Goal: Information Seeking & Learning: Learn about a topic

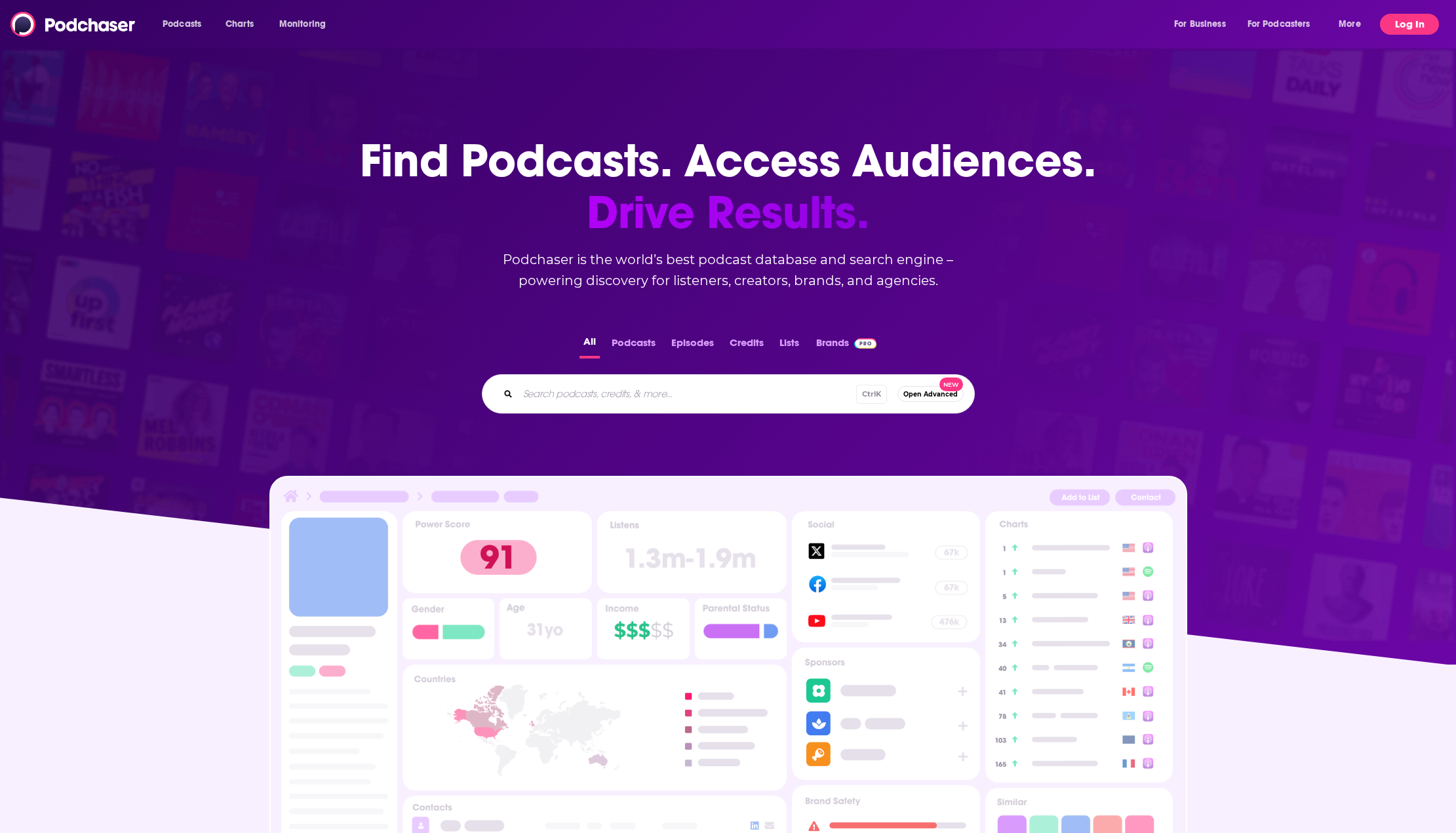
click at [1397, 23] on button "Log In" at bounding box center [1409, 24] width 59 height 21
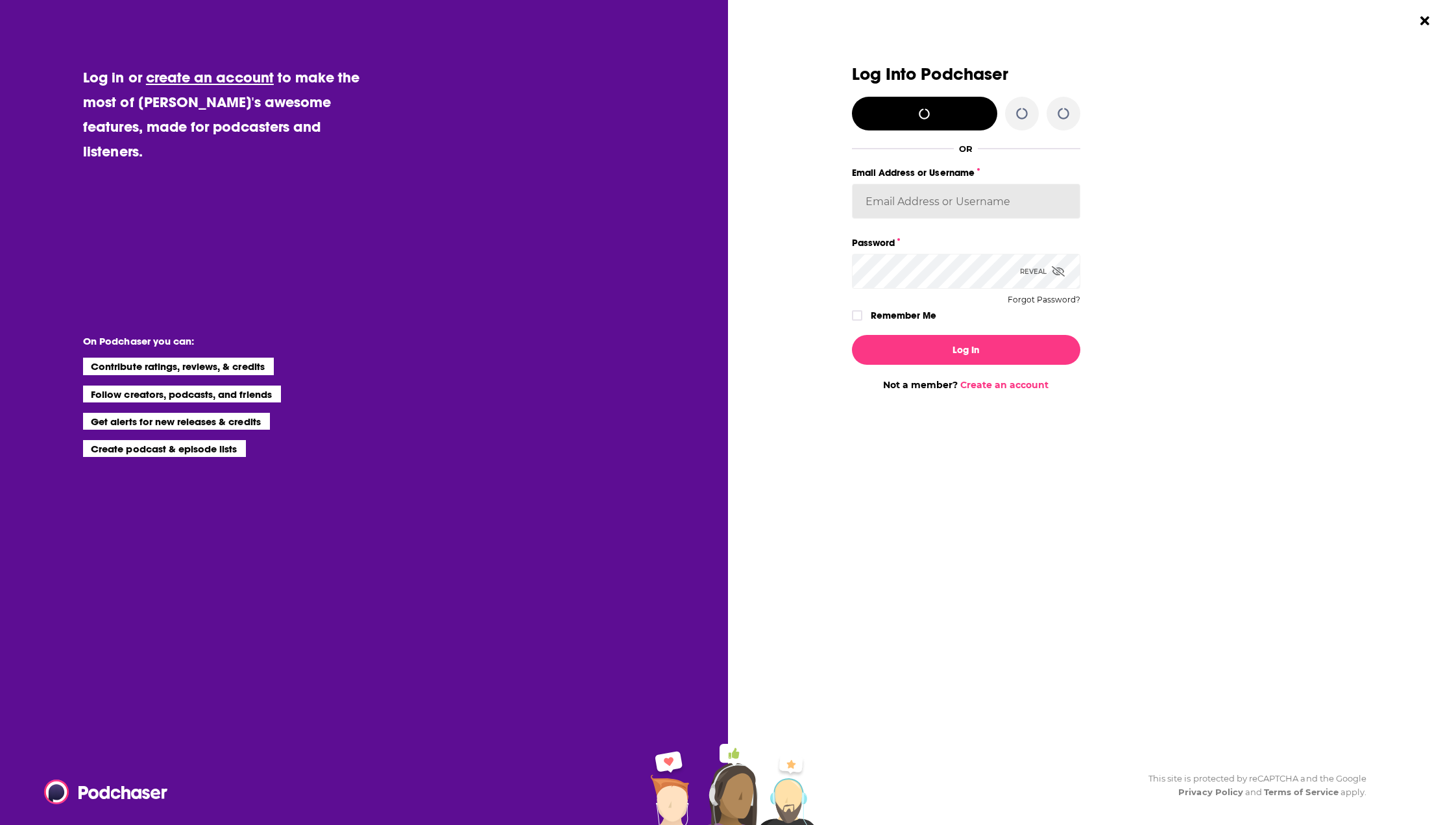
type input "we_broadcast"
click at [961, 349] on button "Log In" at bounding box center [966, 350] width 229 height 30
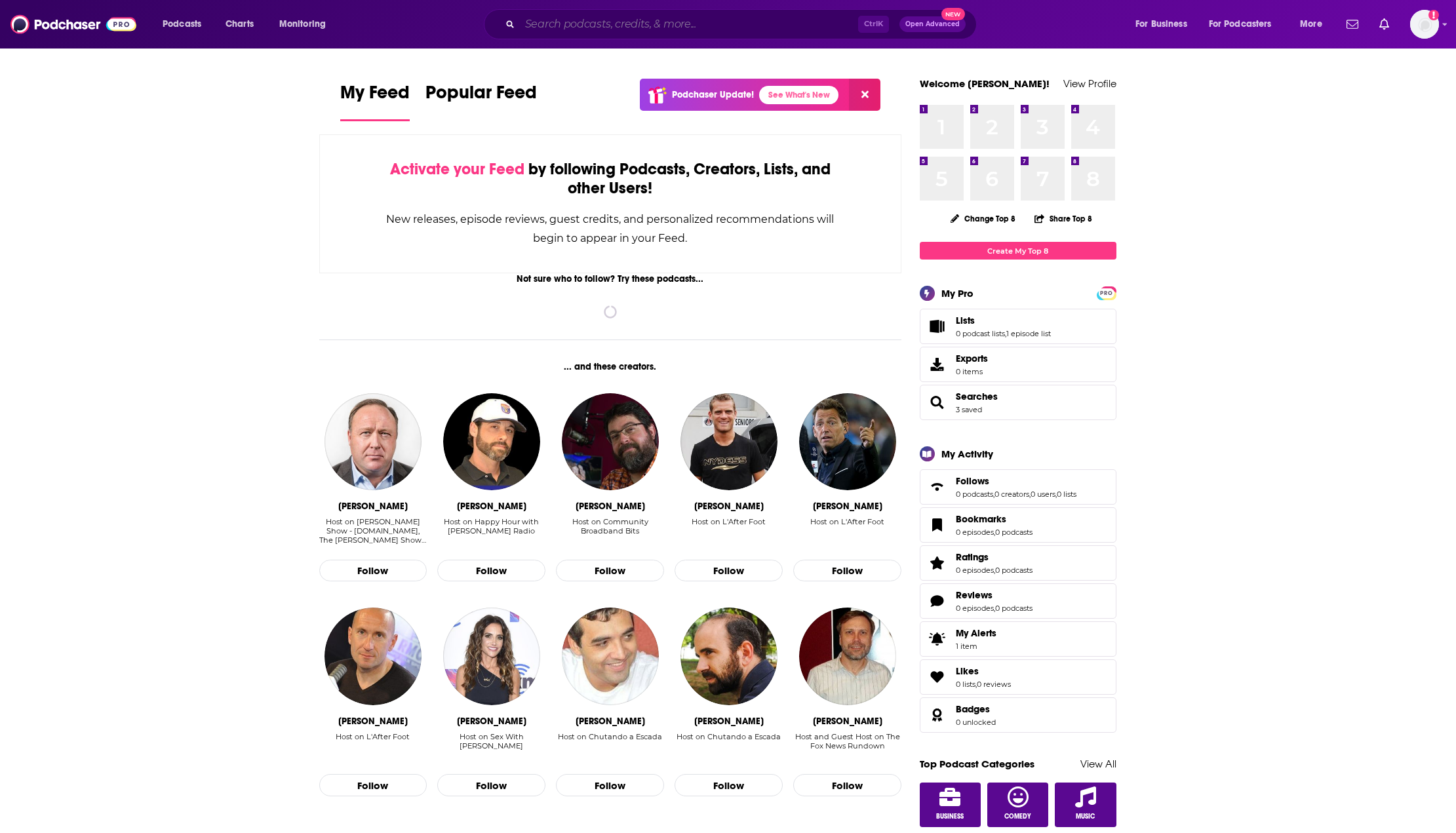
click at [628, 30] on input "Search podcasts, credits, & more..." at bounding box center [689, 24] width 338 height 21
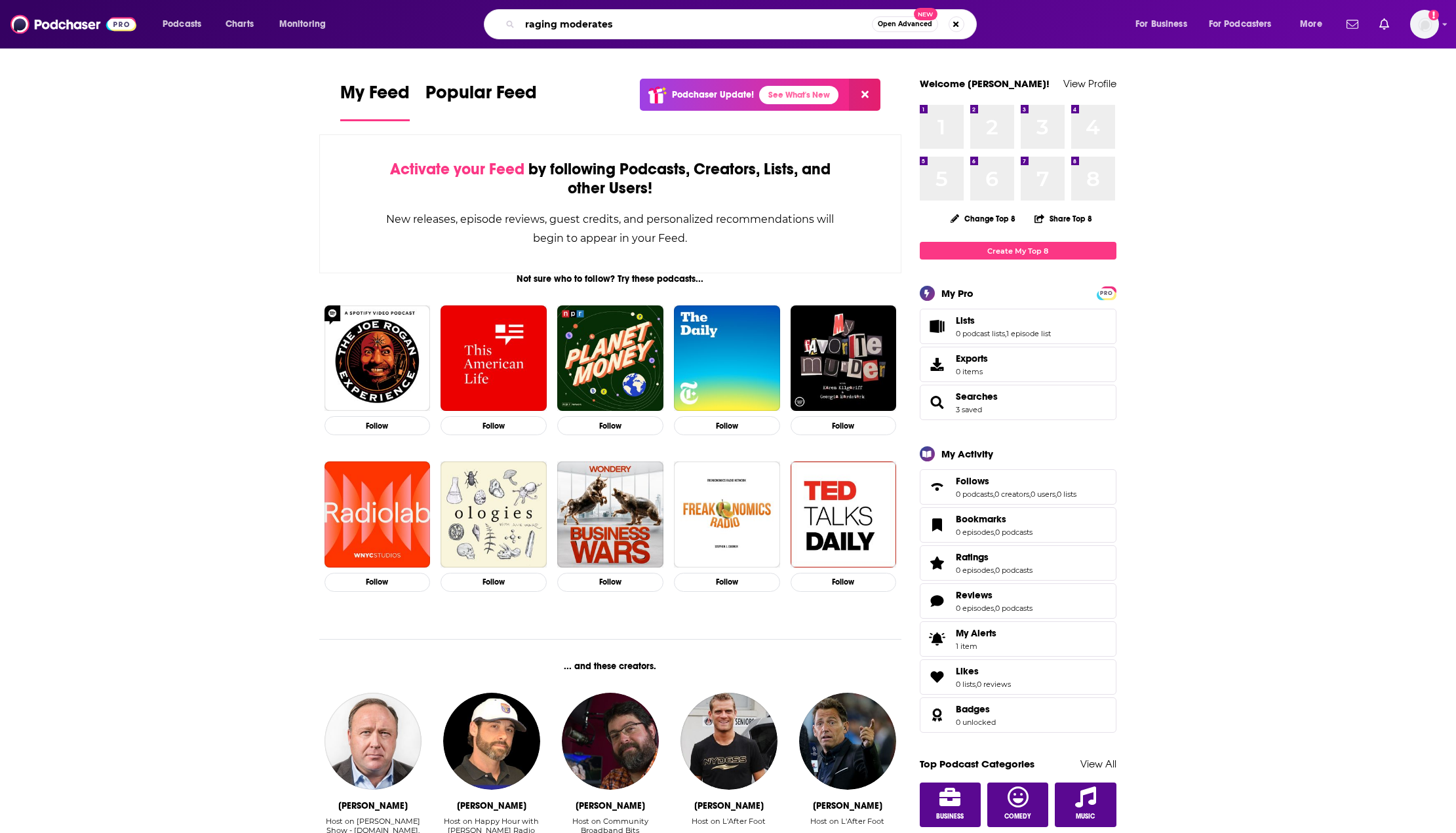
type input "raging moderates"
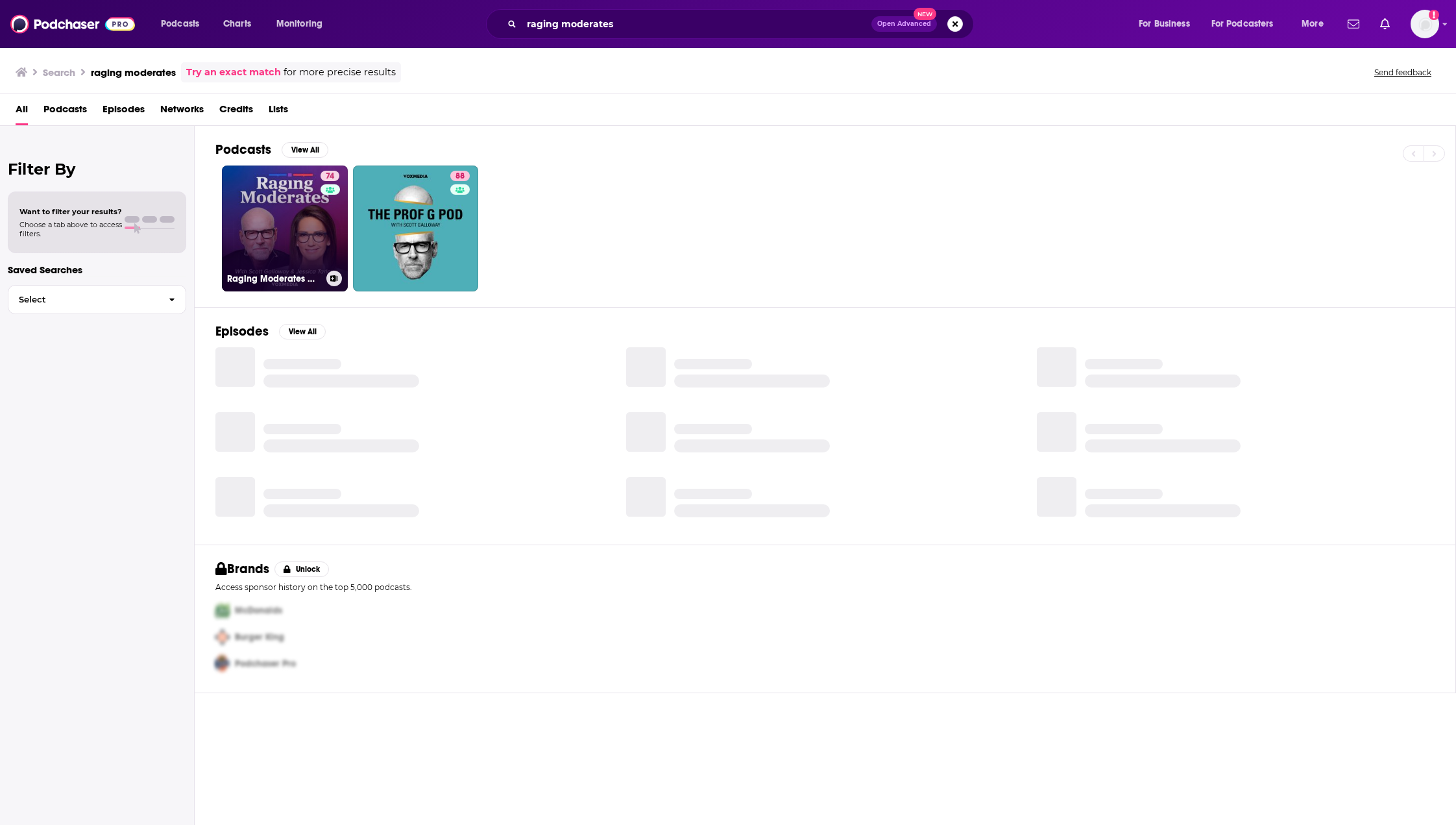
click at [294, 218] on link "74 Raging Moderates with [PERSON_NAME] and [PERSON_NAME]" at bounding box center [285, 229] width 126 height 126
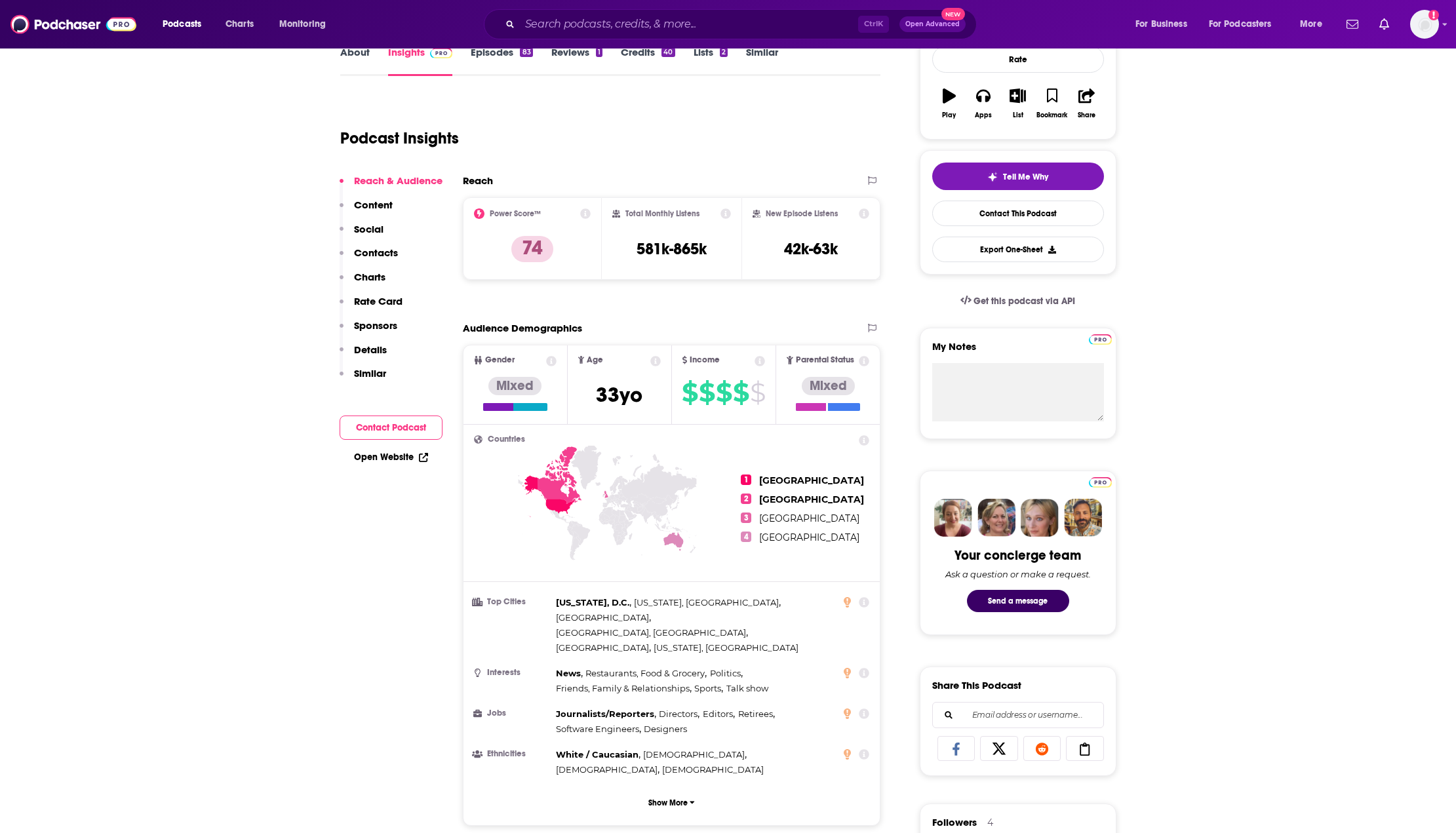
scroll to position [208, 0]
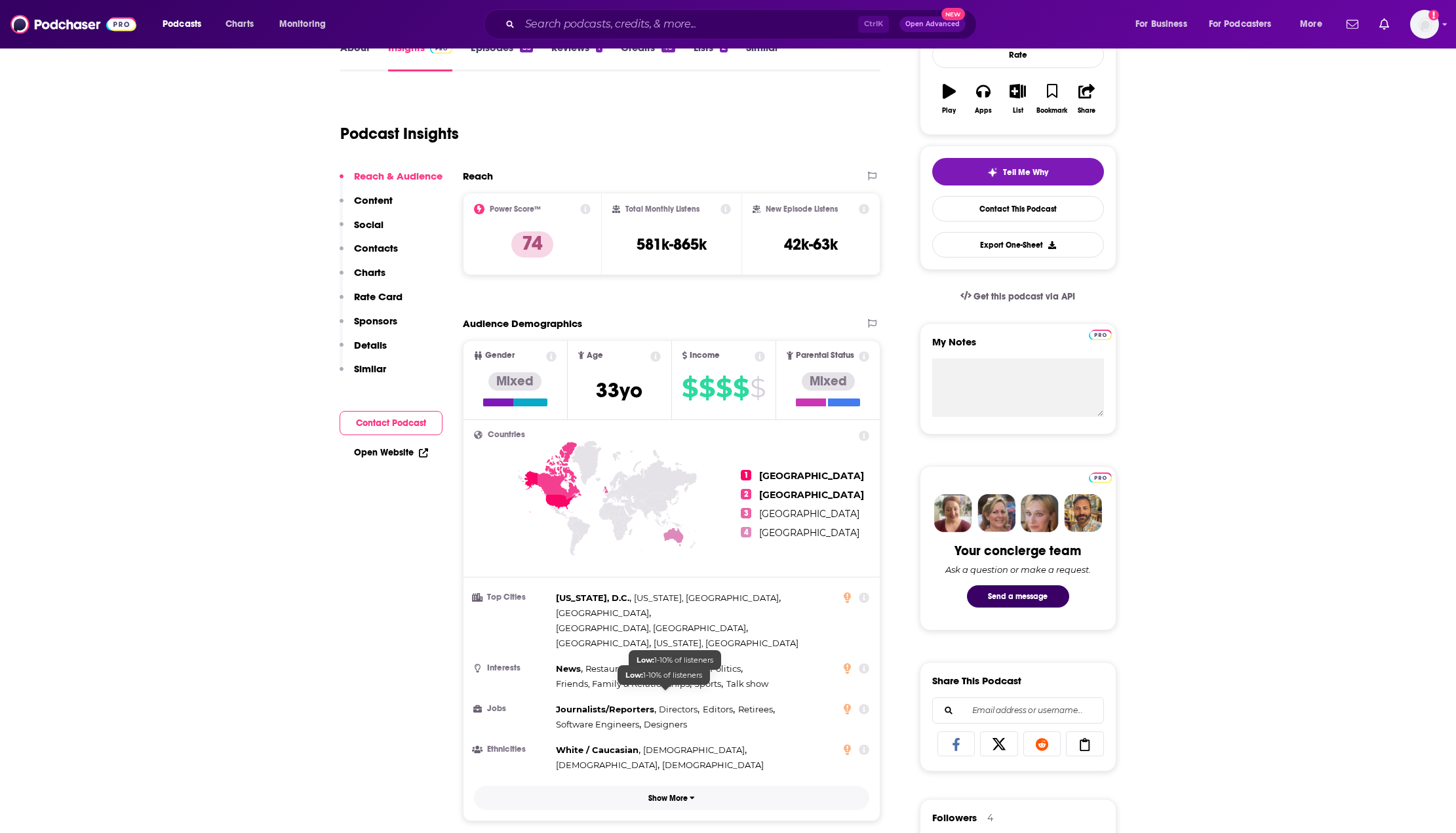
click at [674, 786] on button "Show More" at bounding box center [672, 797] width 396 height 24
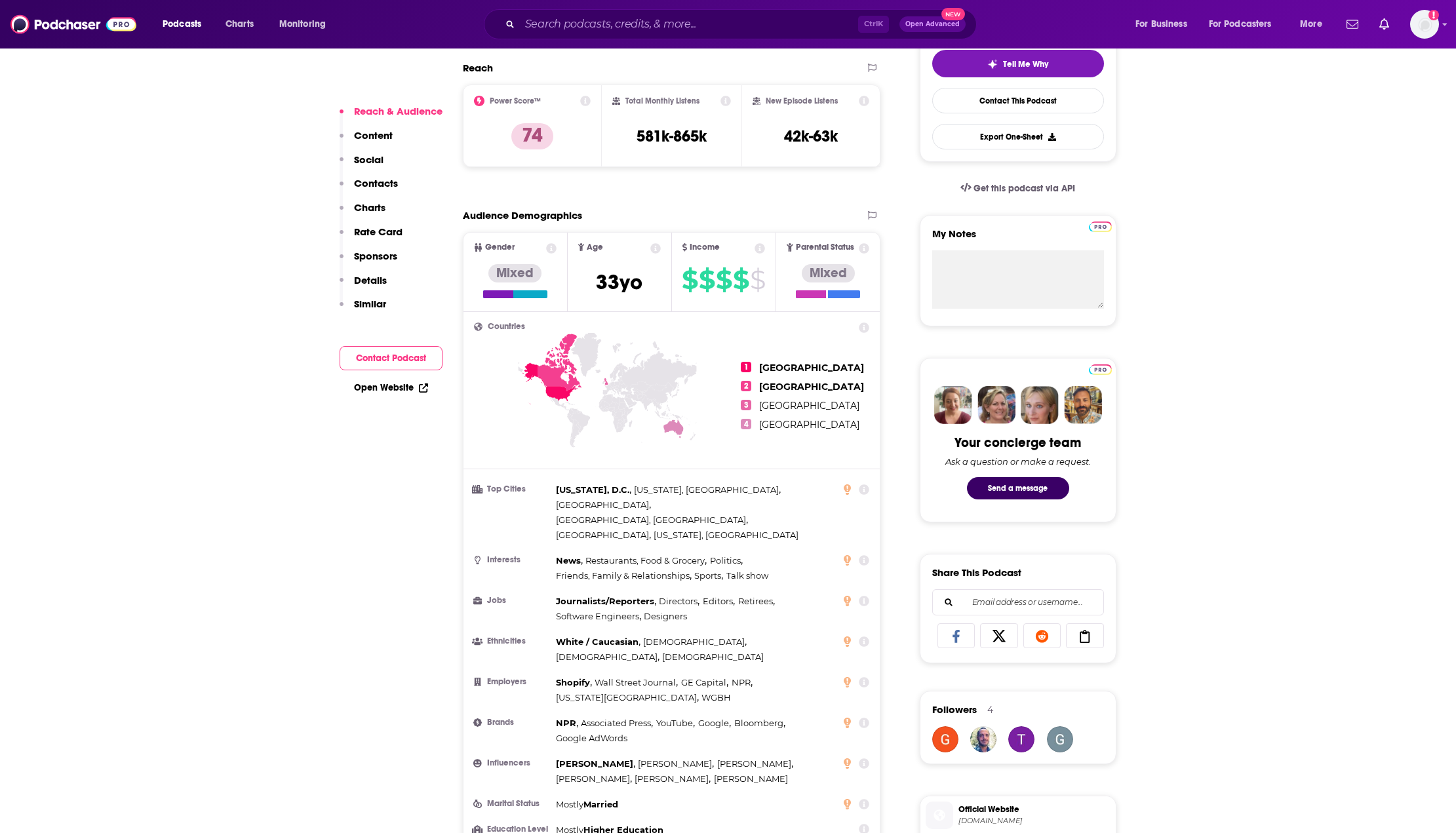
scroll to position [323, 0]
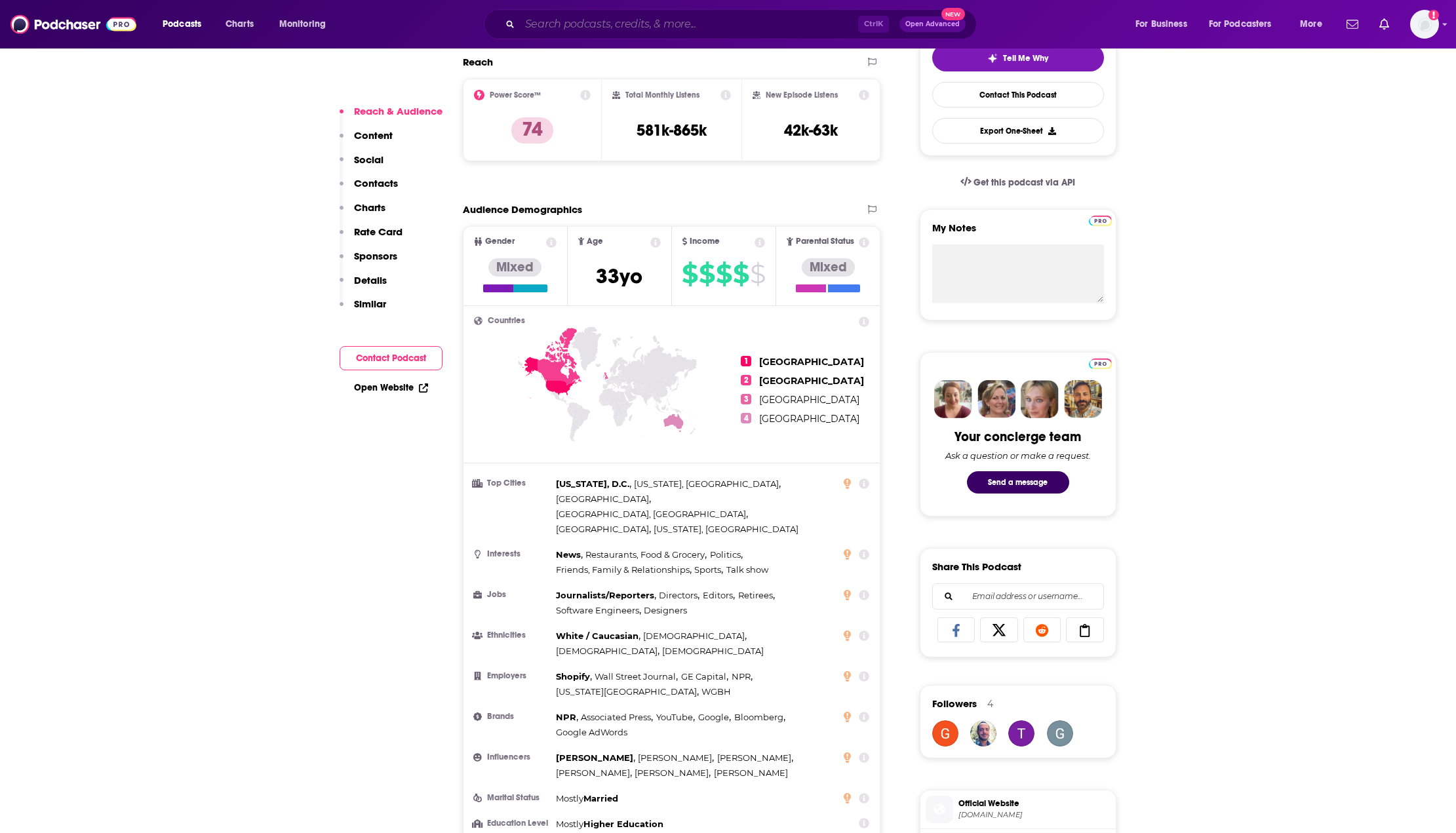
click at [582, 28] on input "Search podcasts, credits, & more..." at bounding box center [689, 24] width 338 height 21
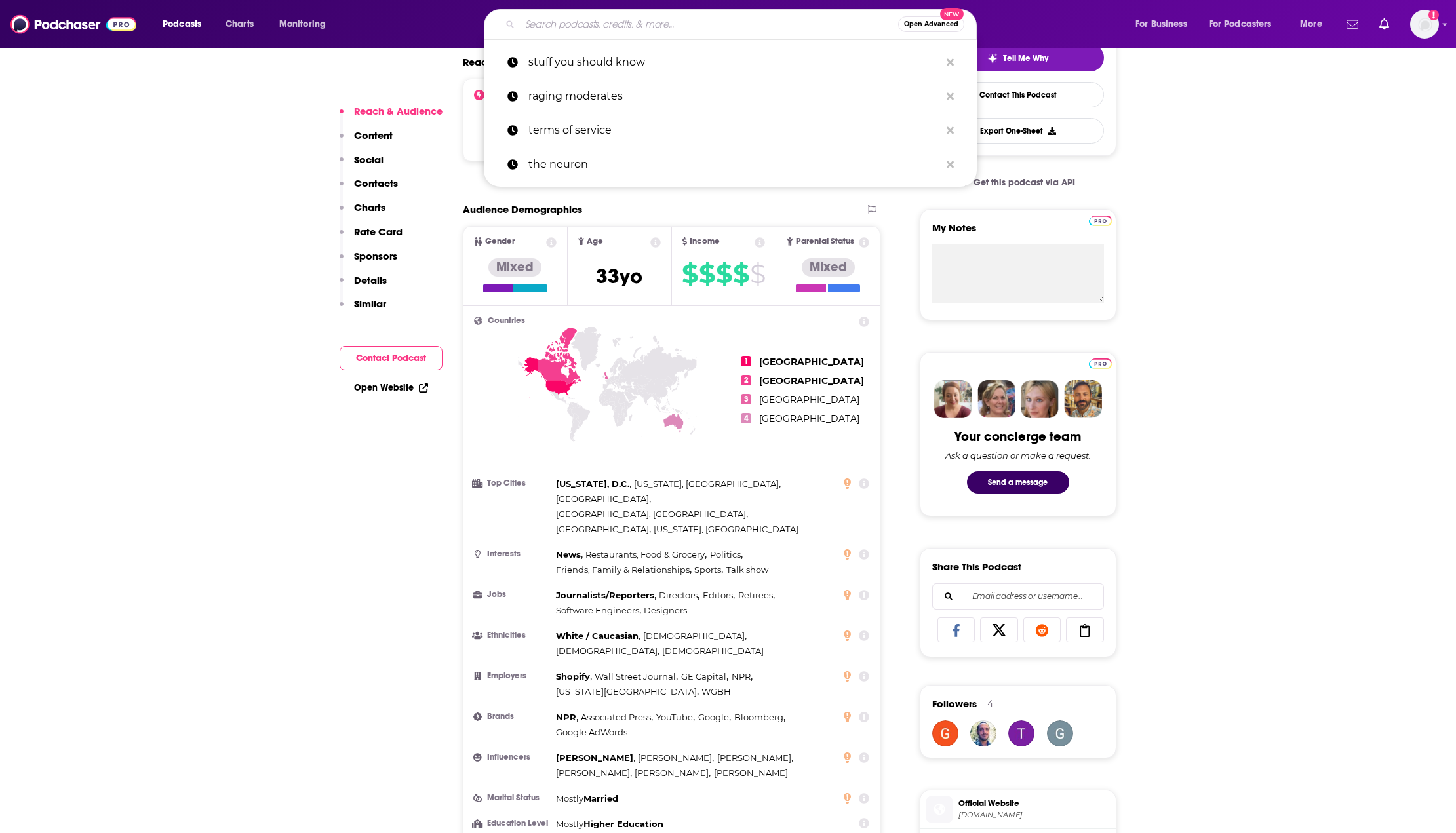
paste input "stuff you should know"
type input "stuff you should know"
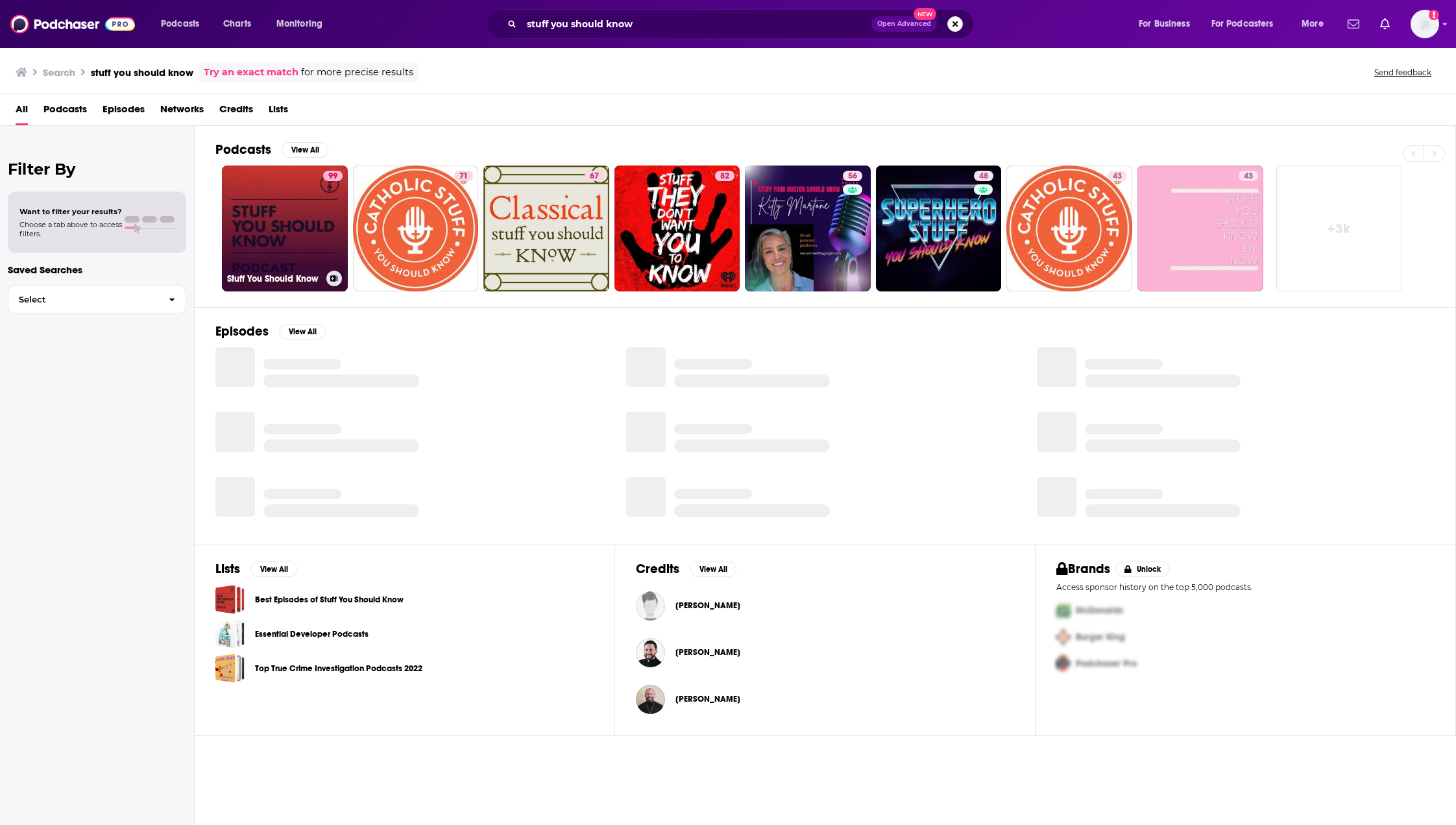
click at [277, 205] on link "99 Stuff You Should Know" at bounding box center [285, 229] width 126 height 126
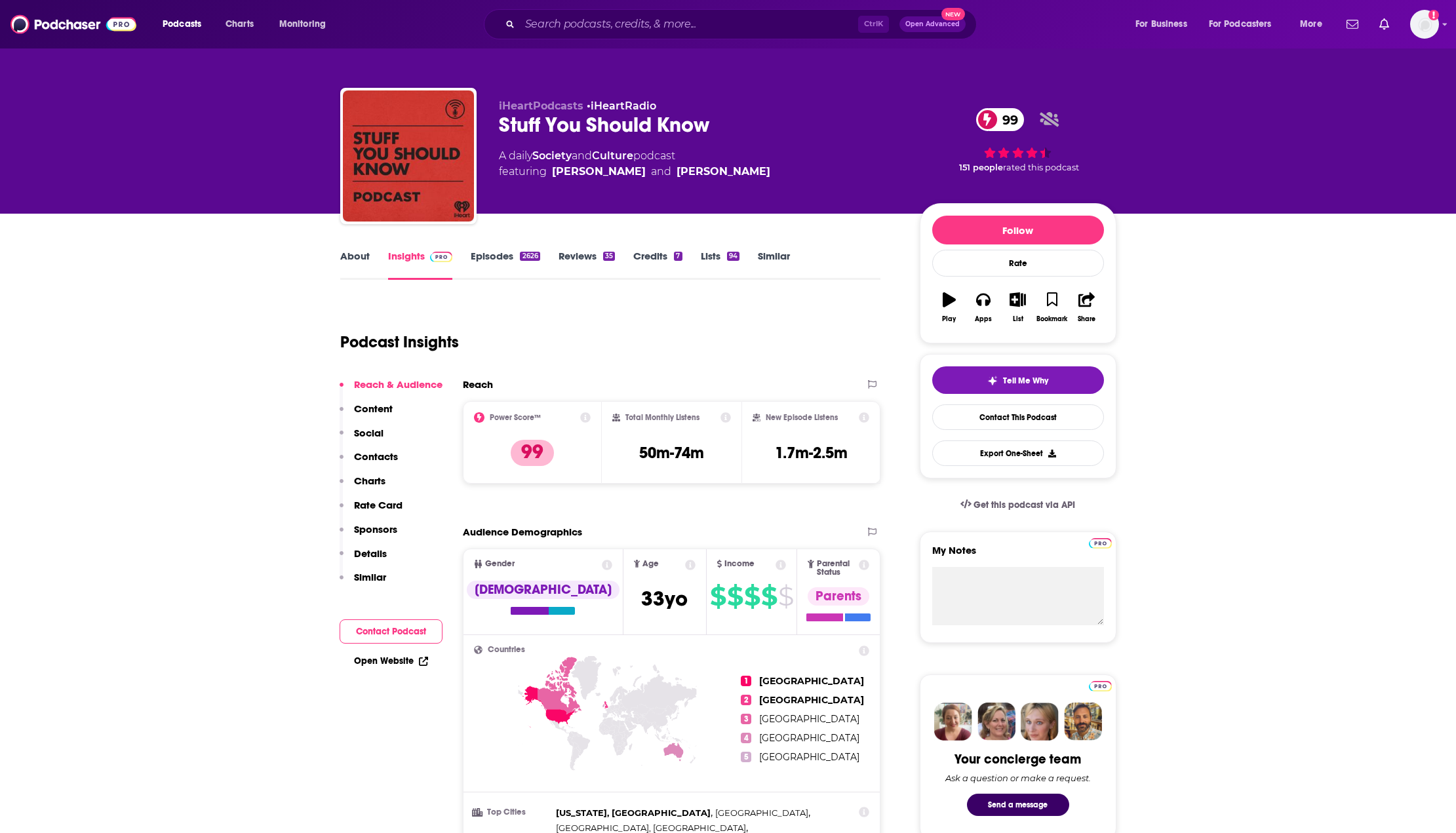
scroll to position [358, 0]
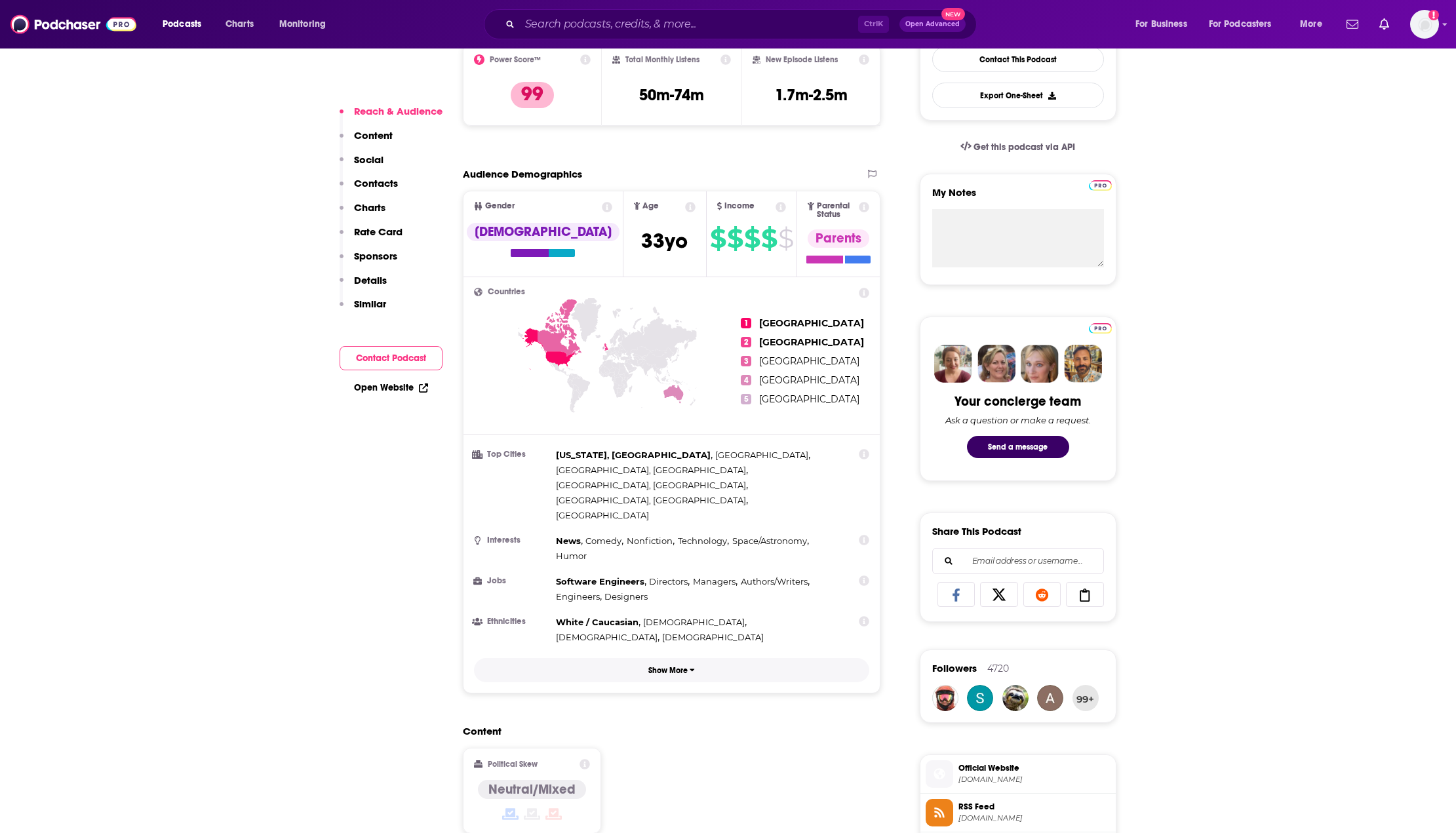
click at [660, 658] on button "Show More" at bounding box center [672, 670] width 396 height 24
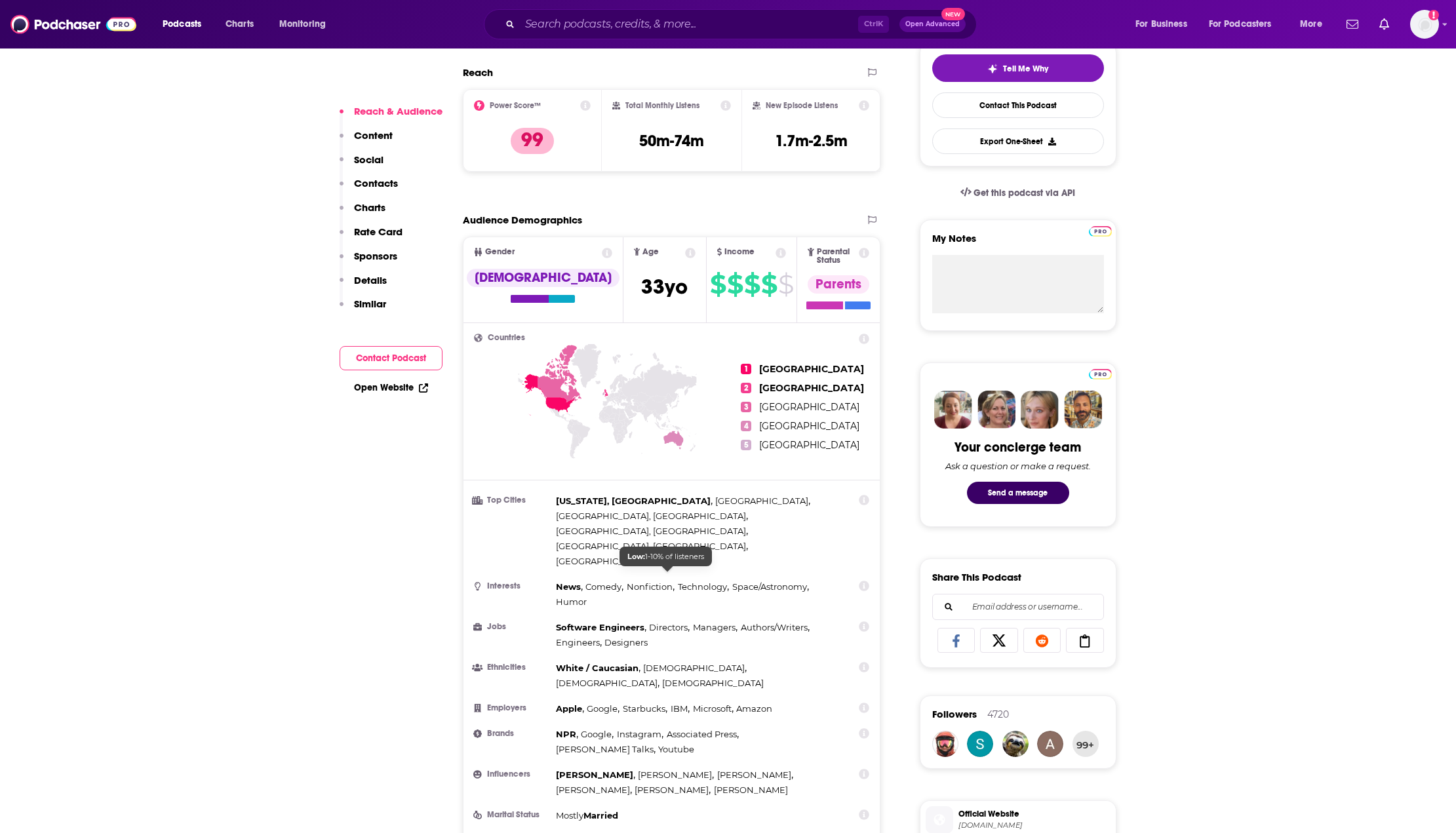
scroll to position [310, 0]
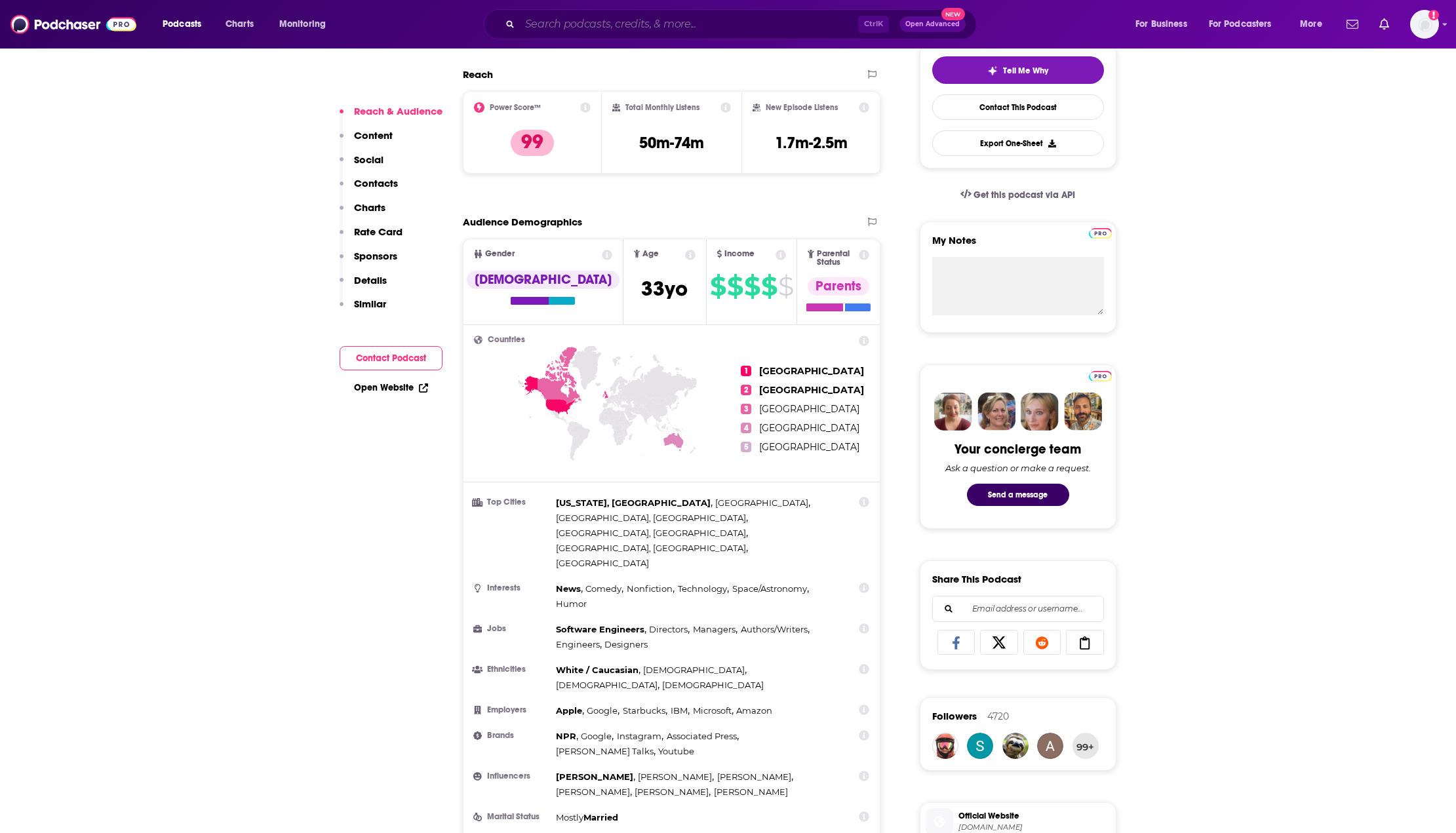
click at [604, 17] on input "Search podcasts, credits, & more..." at bounding box center [689, 24] width 338 height 21
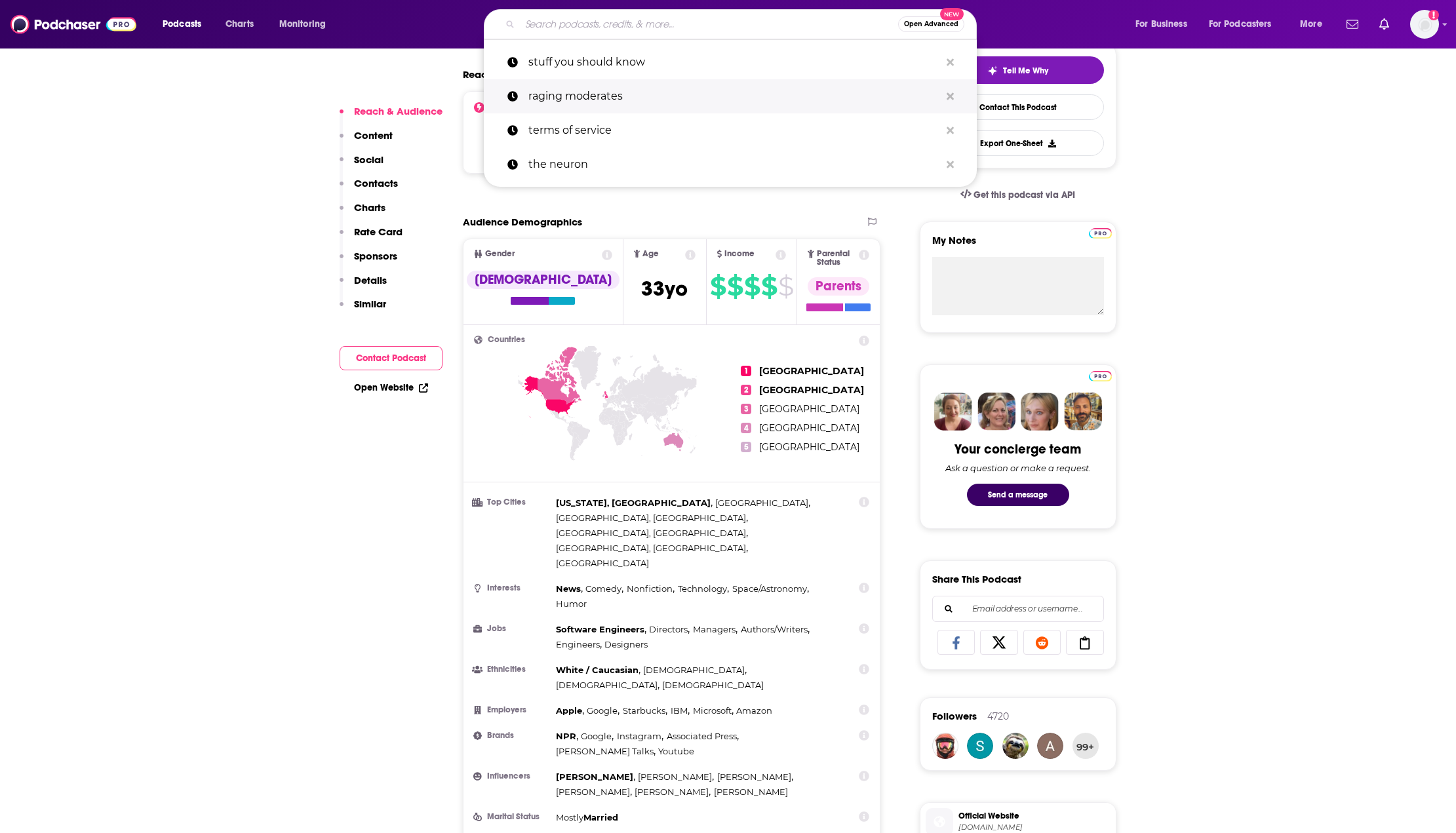
click at [598, 92] on p "raging moderates" at bounding box center [734, 97] width 412 height 34
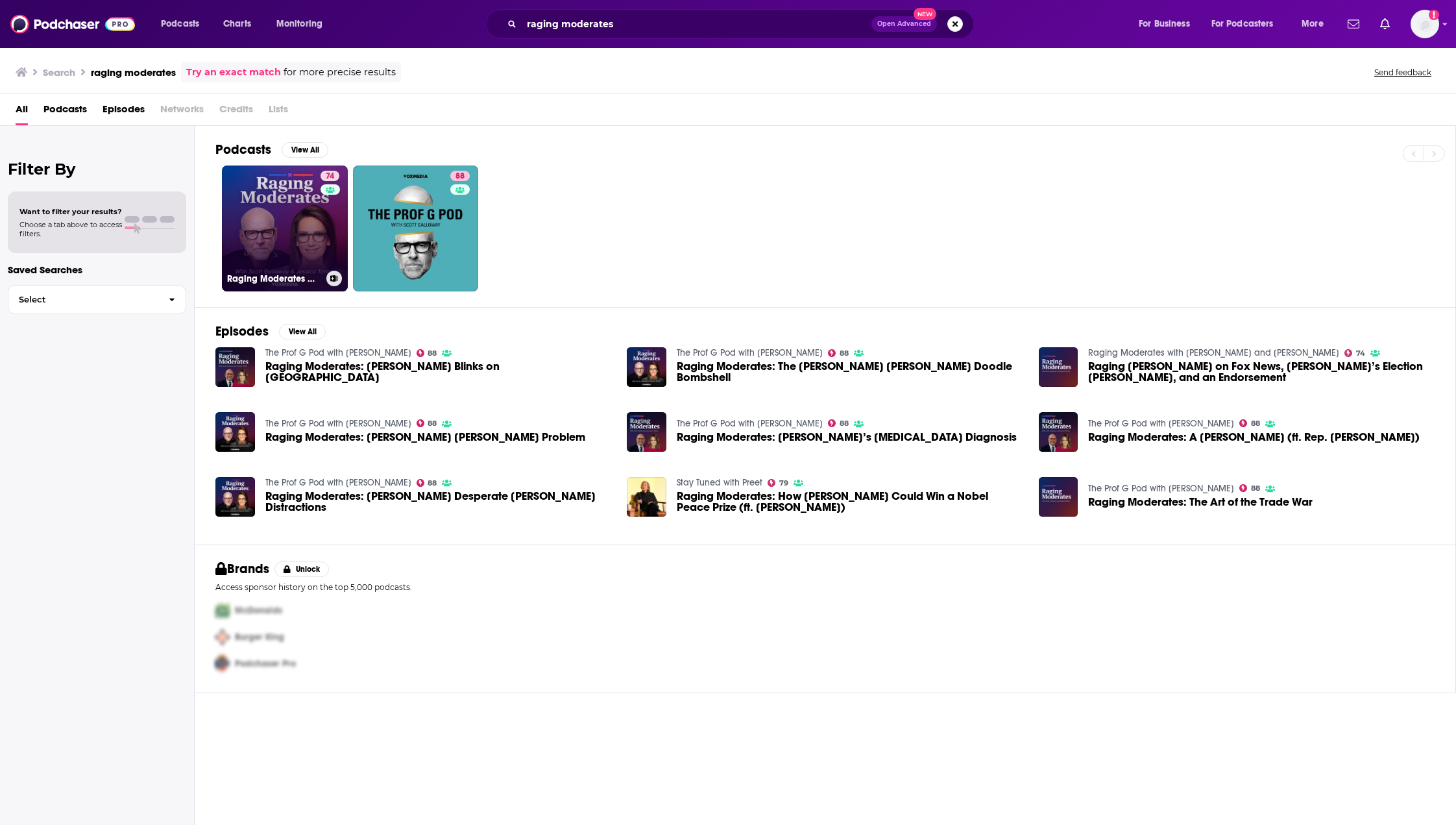
click at [307, 234] on link "74 Raging Moderates with [PERSON_NAME] and [PERSON_NAME]" at bounding box center [285, 229] width 126 height 126
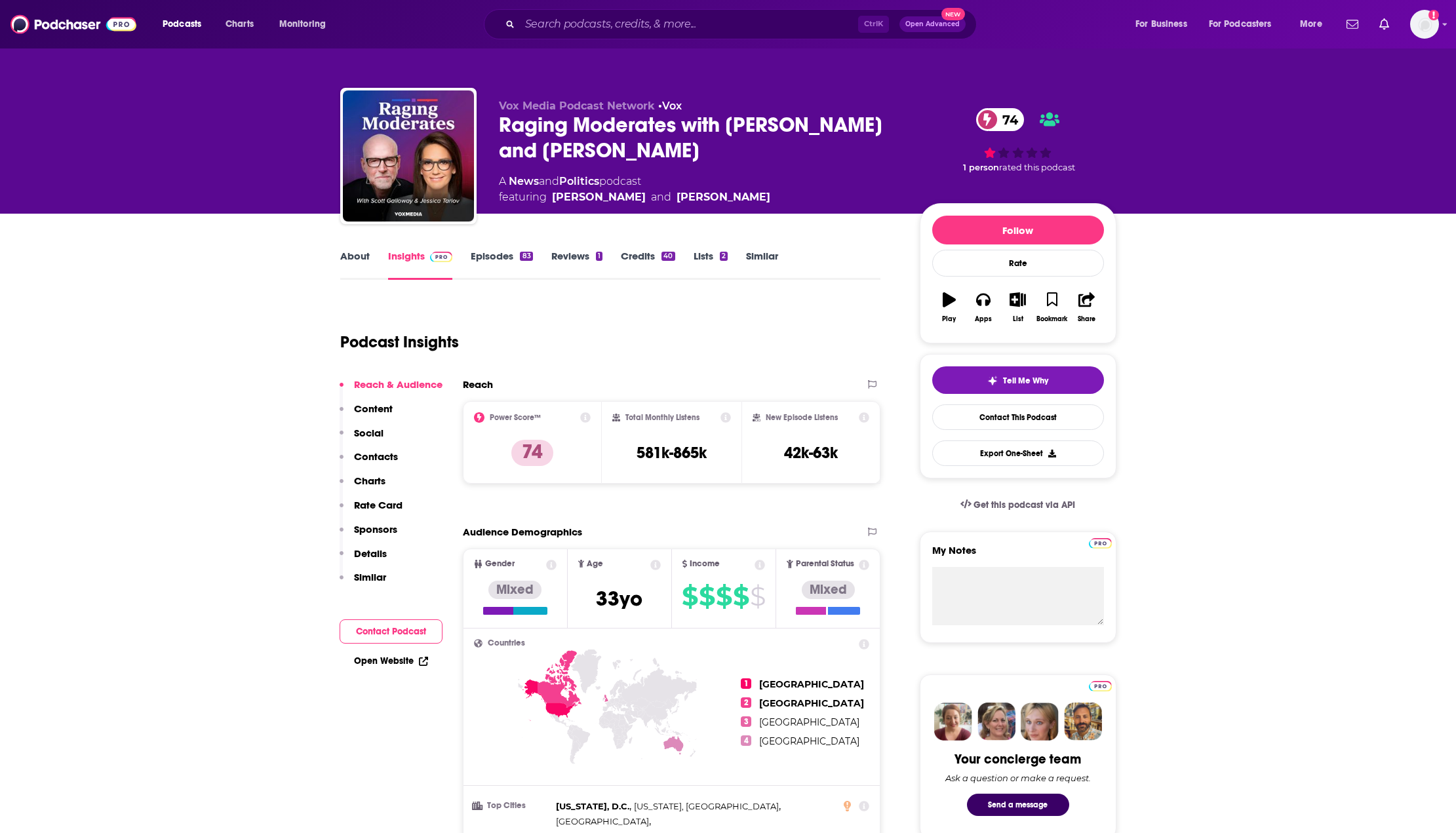
click at [497, 253] on link "Episodes 83" at bounding box center [502, 265] width 62 height 30
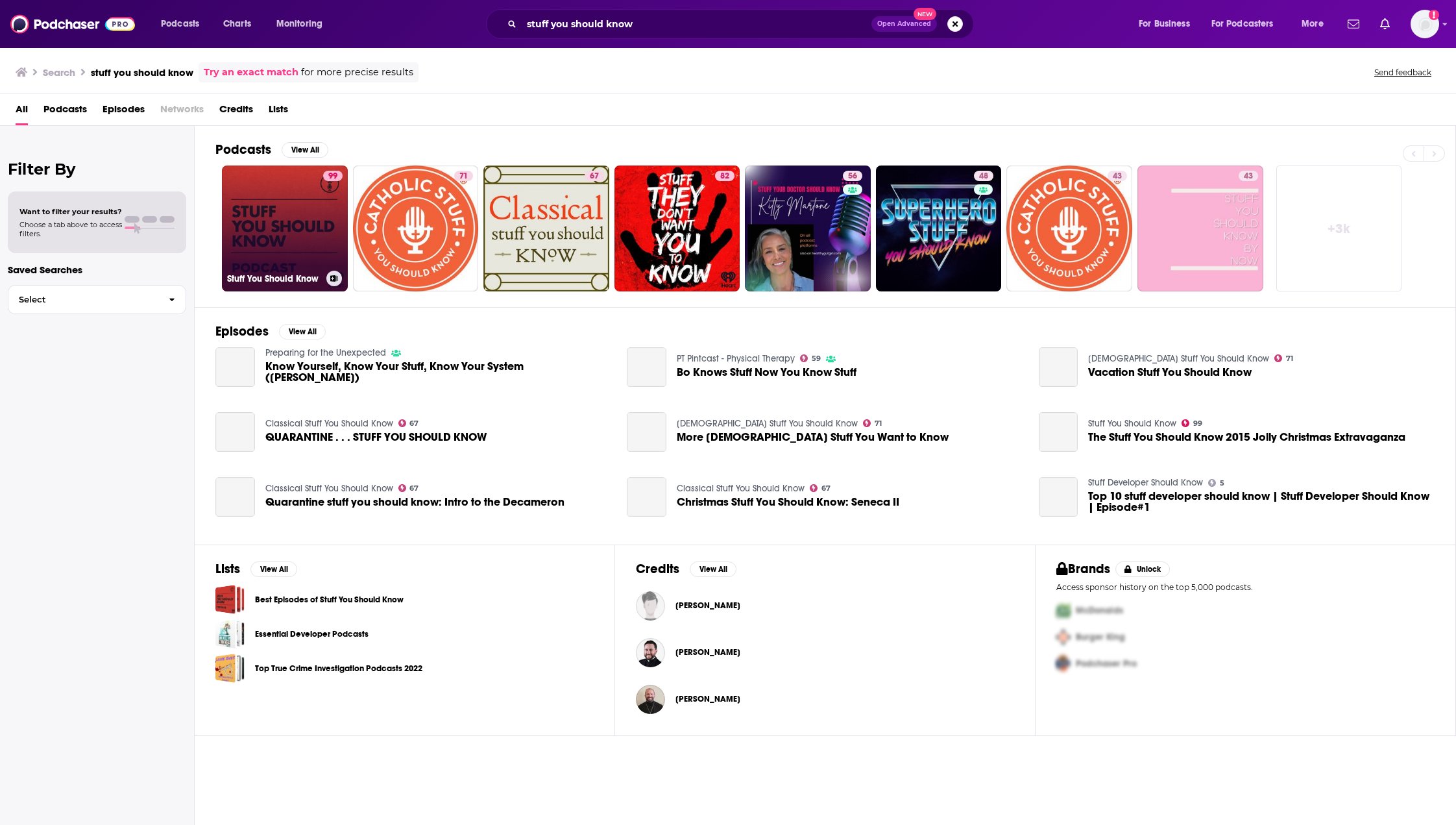
click at [270, 233] on link "99 Stuff You Should Know" at bounding box center [285, 229] width 126 height 126
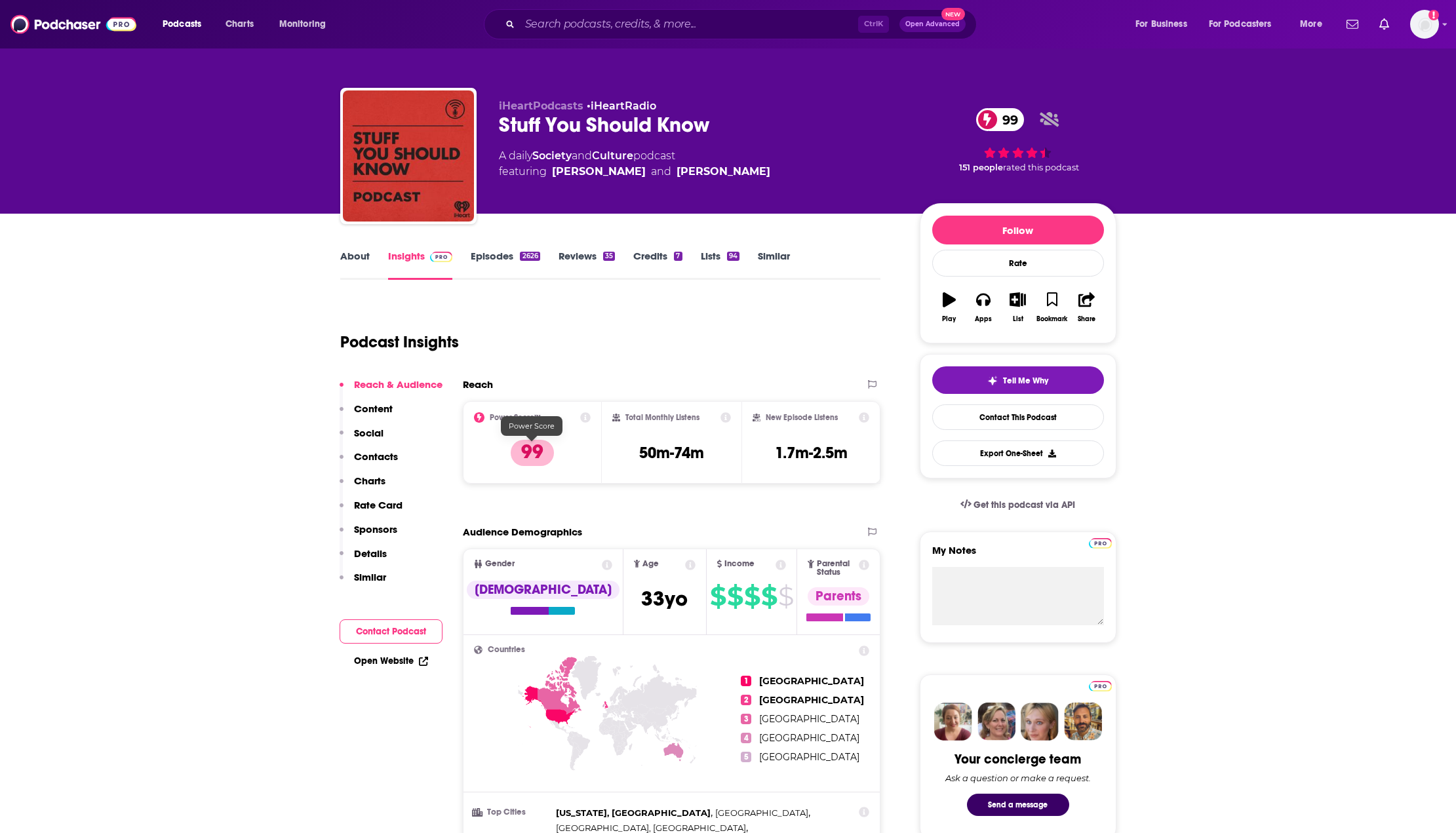
click at [585, 414] on icon at bounding box center [585, 417] width 10 height 10
drag, startPoint x: 630, startPoint y: 358, endPoint x: 571, endPoint y: 345, distance: 60.4
click at [584, 423] on div "Power Score™ 99" at bounding box center [532, 443] width 117 height 60
click at [584, 416] on icon at bounding box center [585, 417] width 10 height 10
drag, startPoint x: 510, startPoint y: 299, endPoint x: 607, endPoint y: 316, distance: 98.5
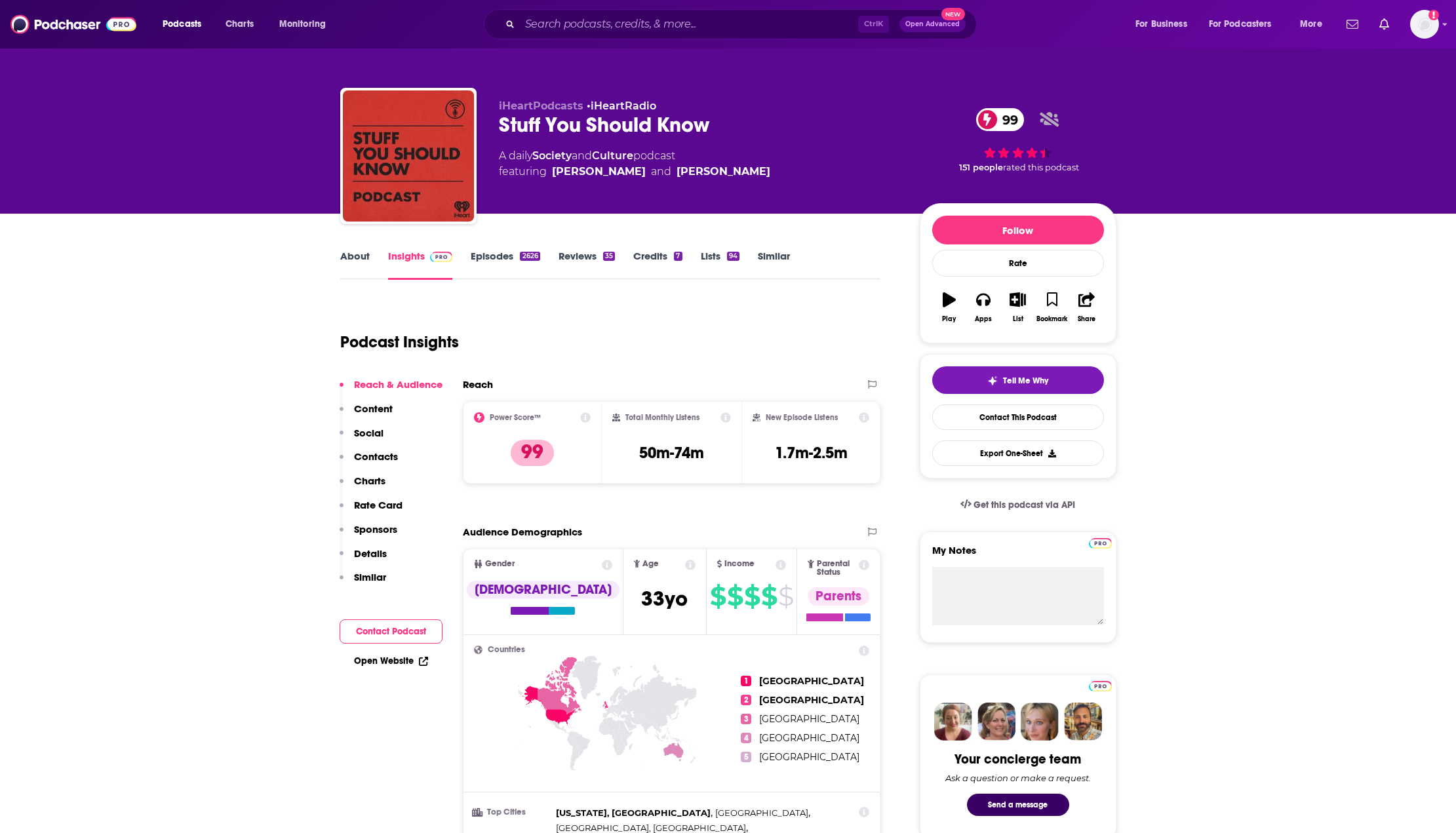
click at [584, 419] on icon at bounding box center [585, 417] width 10 height 10
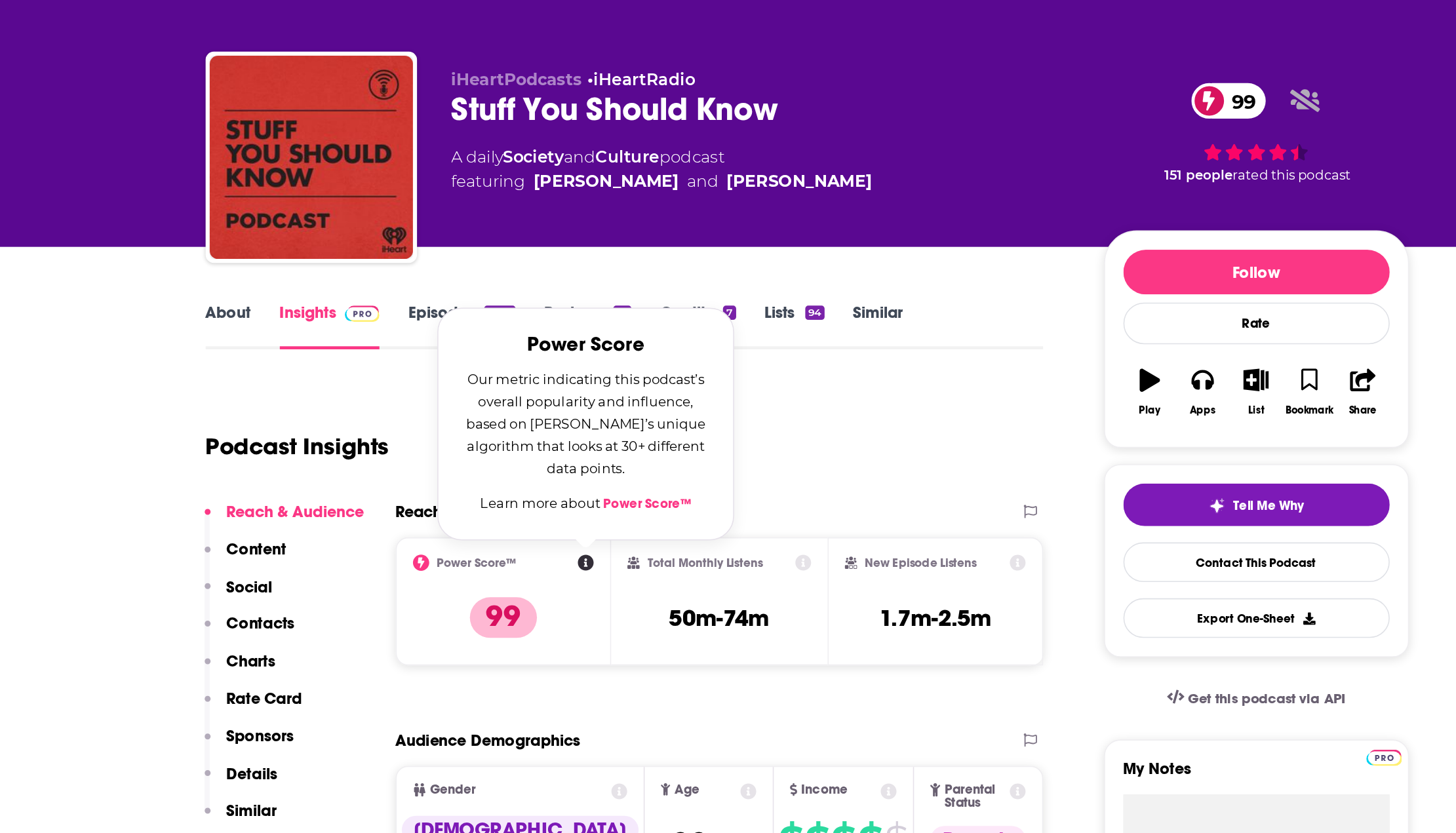
click at [625, 378] on link "Power Score™" at bounding box center [625, 379] width 57 height 10
